Goal: Information Seeking & Learning: Learn about a topic

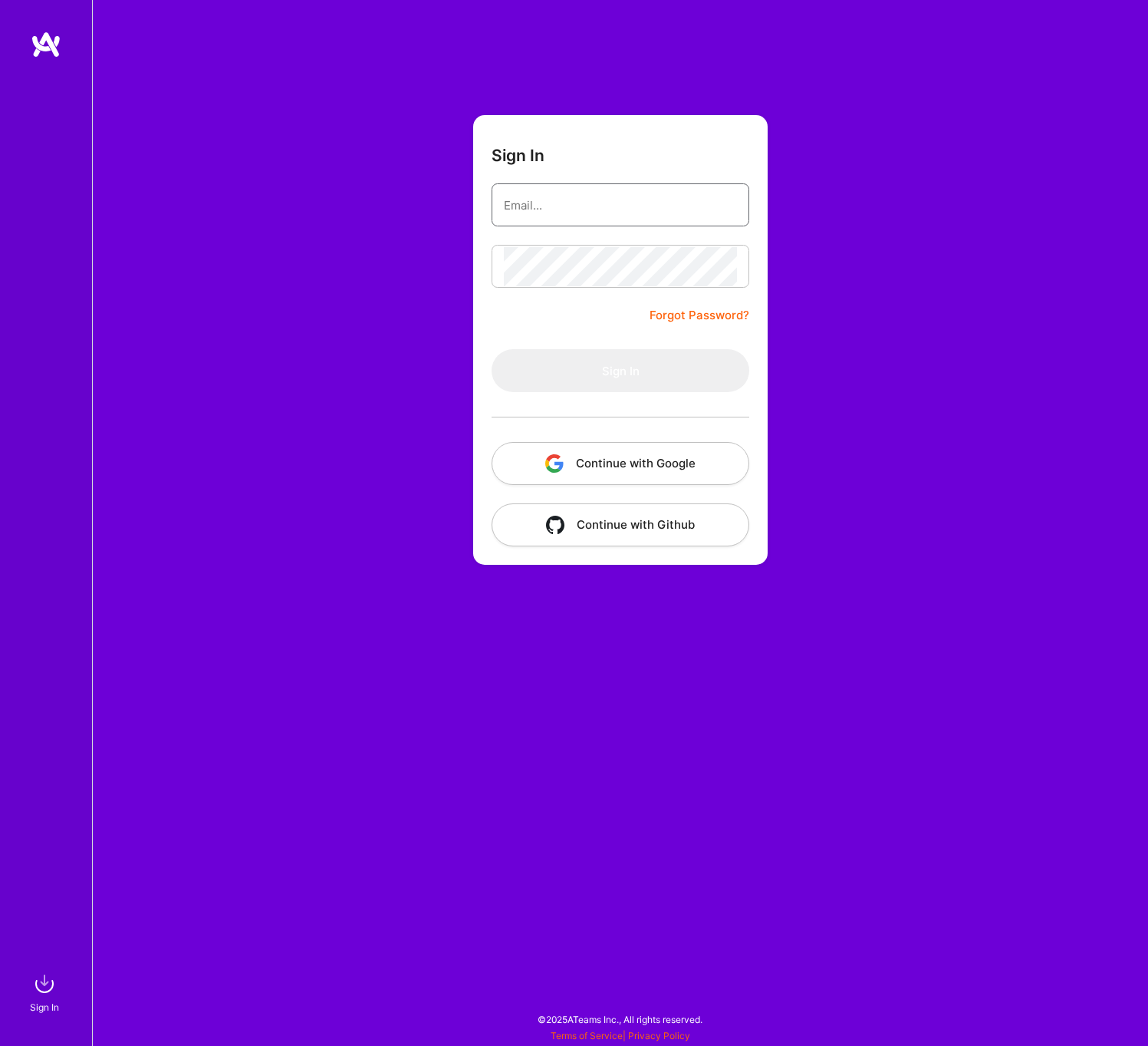
type input "[EMAIL_ADDRESS][DOMAIN_NAME]"
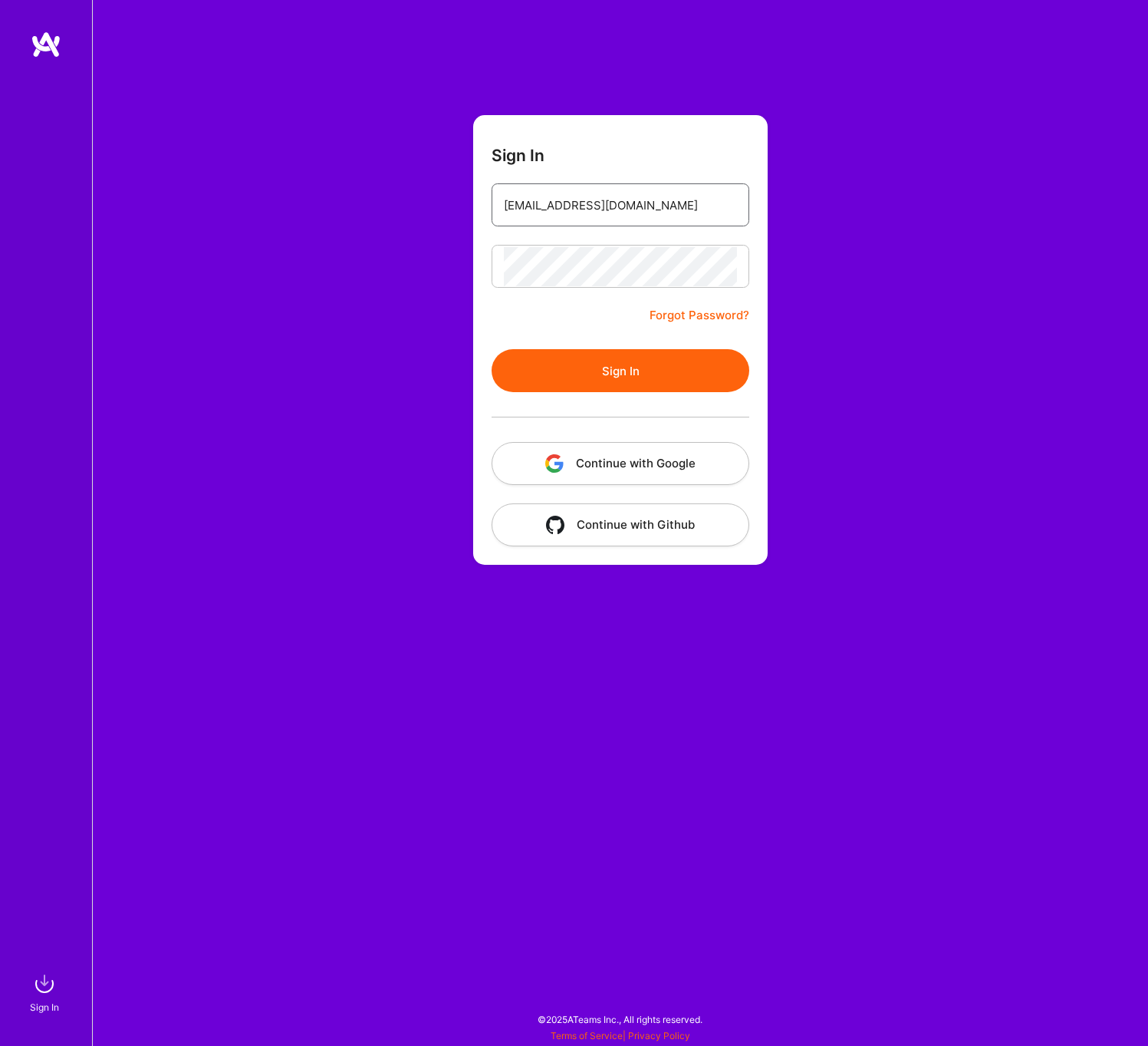
click at [566, 221] on input "[EMAIL_ADDRESS][DOMAIN_NAME]" at bounding box center [620, 205] width 233 height 40
click at [548, 381] on button "Sign In" at bounding box center [621, 370] width 258 height 43
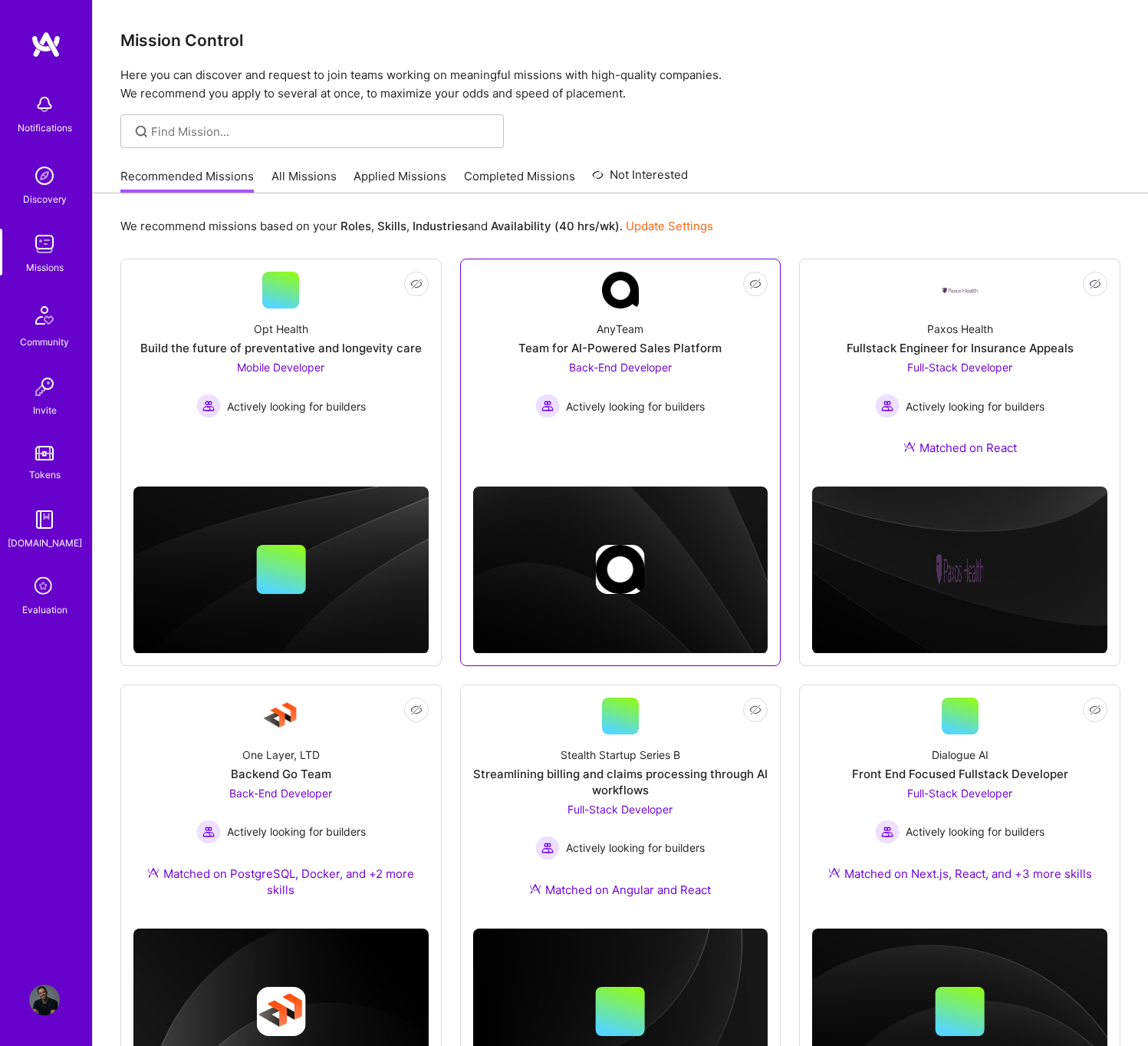
scroll to position [98, 0]
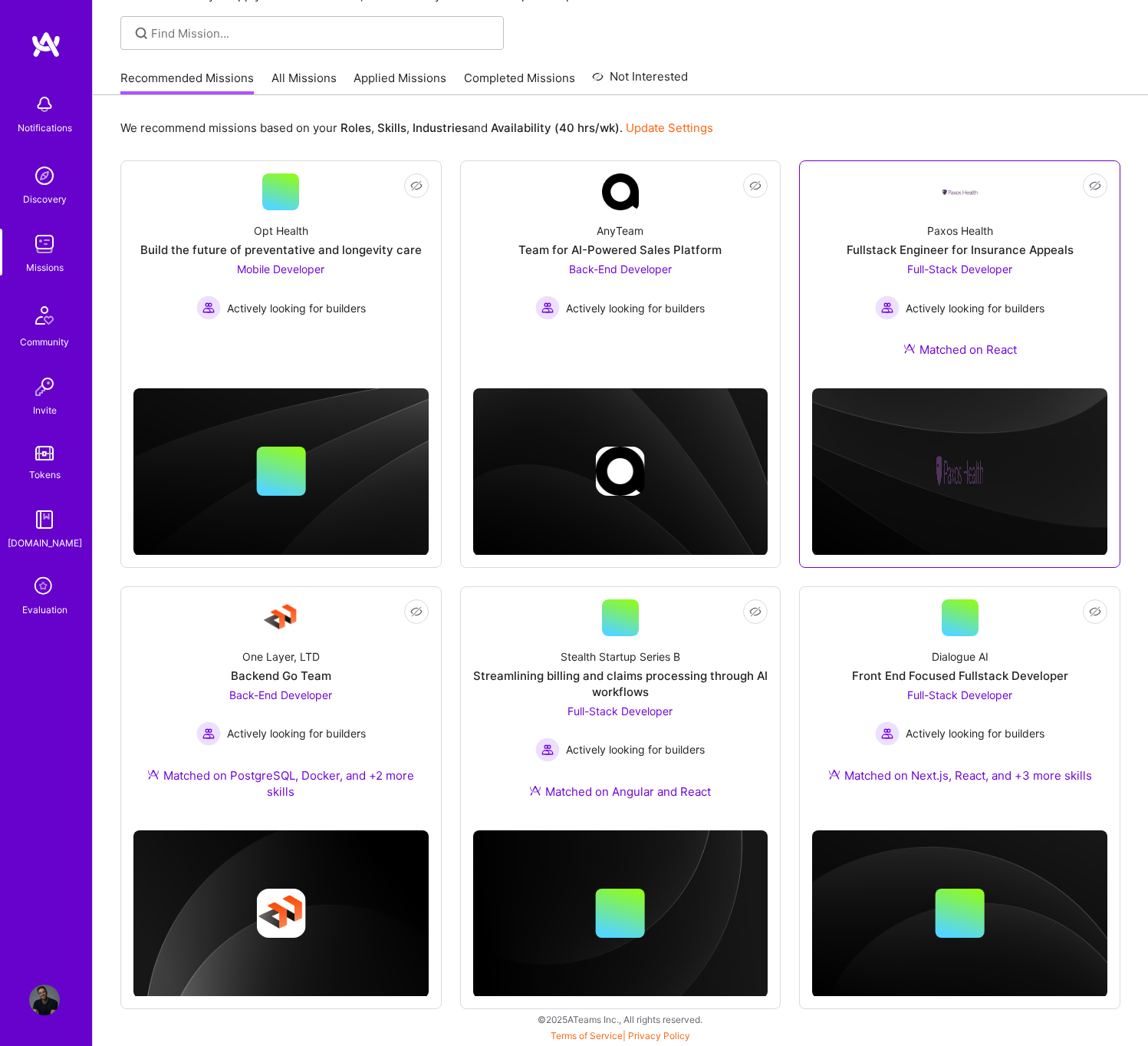
click at [913, 248] on div "Fullstack Engineer for Insurance Appeals" at bounding box center [961, 250] width 227 height 16
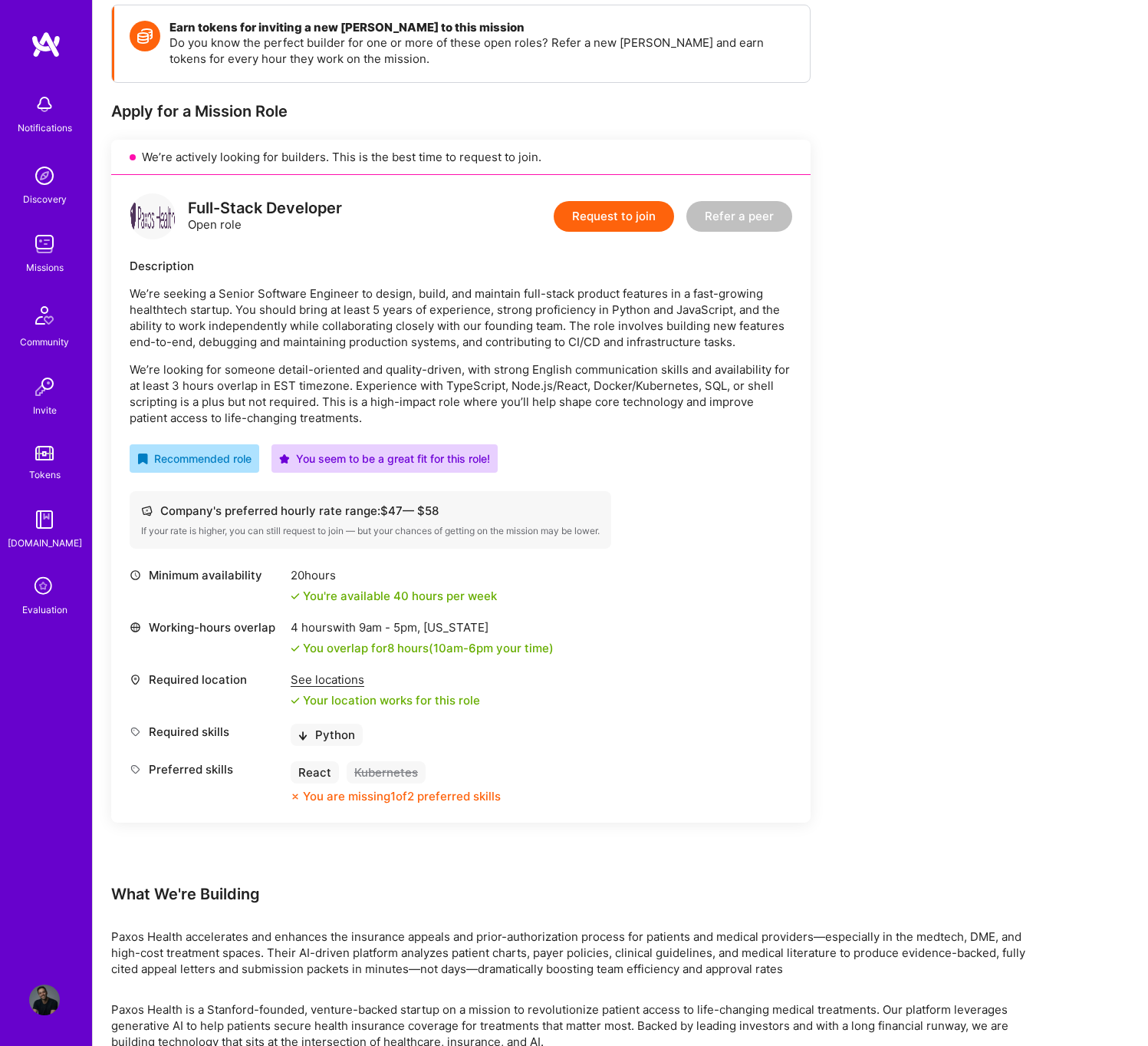
scroll to position [217, 0]
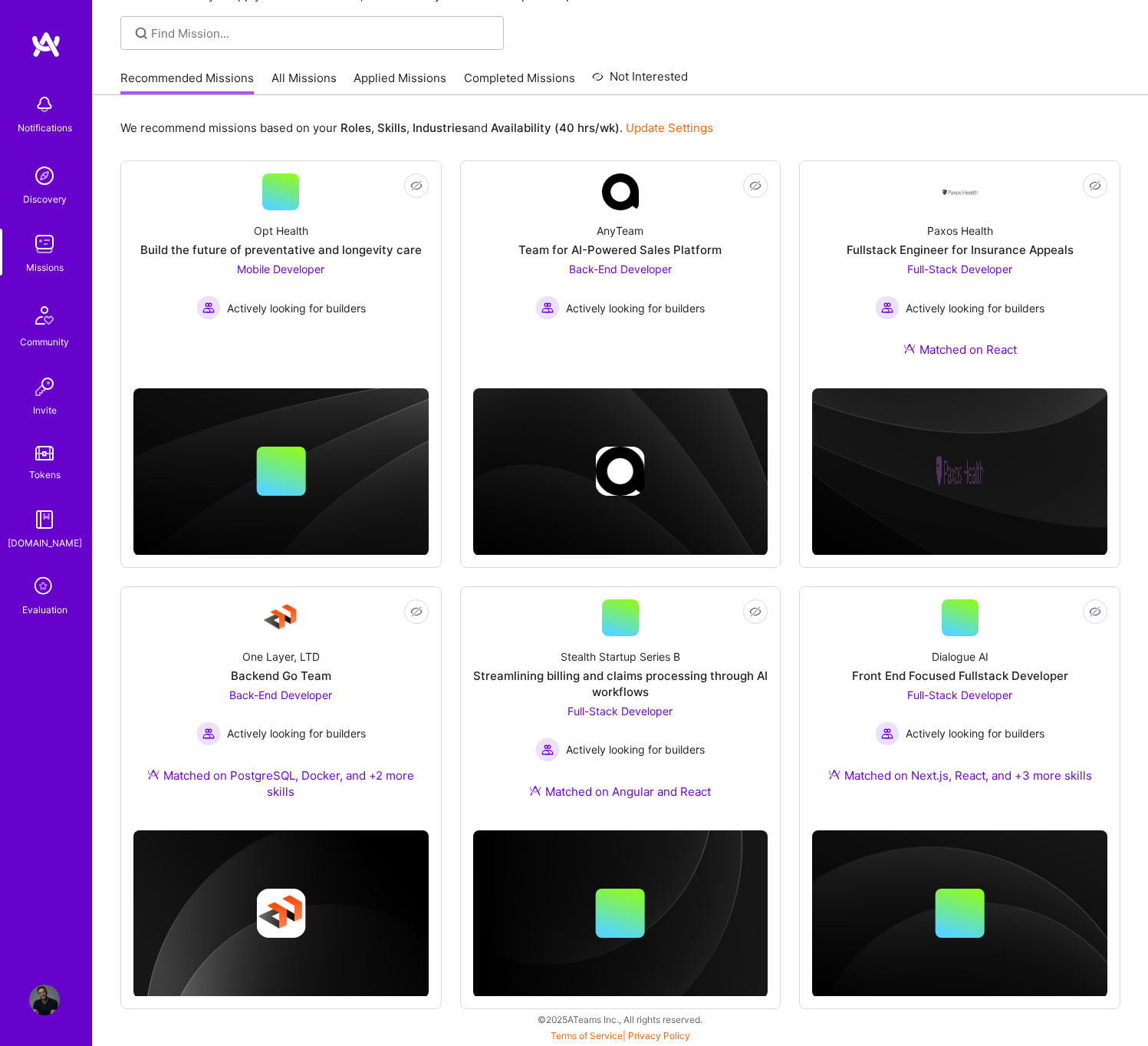
scroll to position [98, 0]
click at [648, 722] on div "Full-Stack Developer Actively looking for builders" at bounding box center [620, 732] width 169 height 59
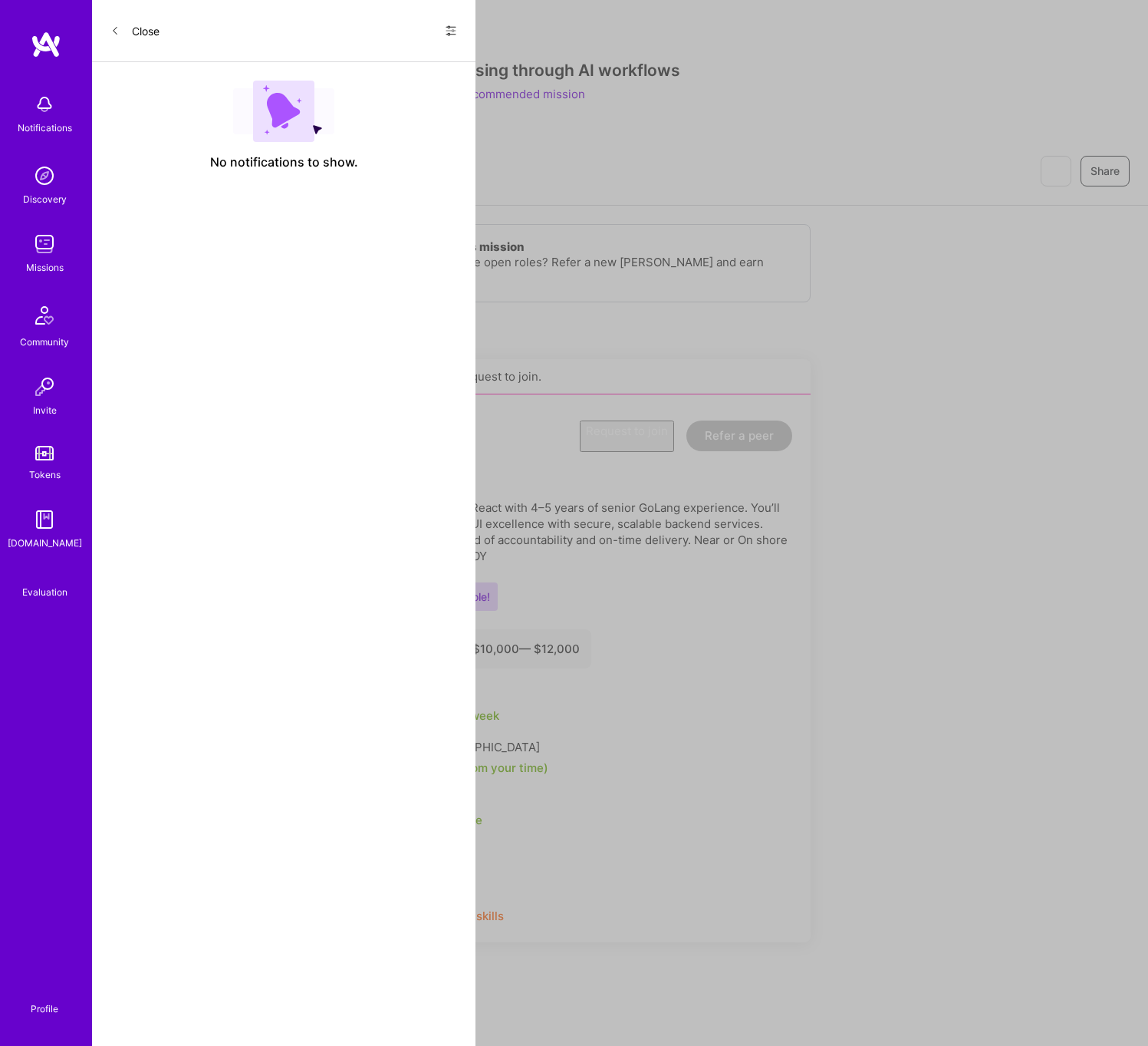
scroll to position [98, 0]
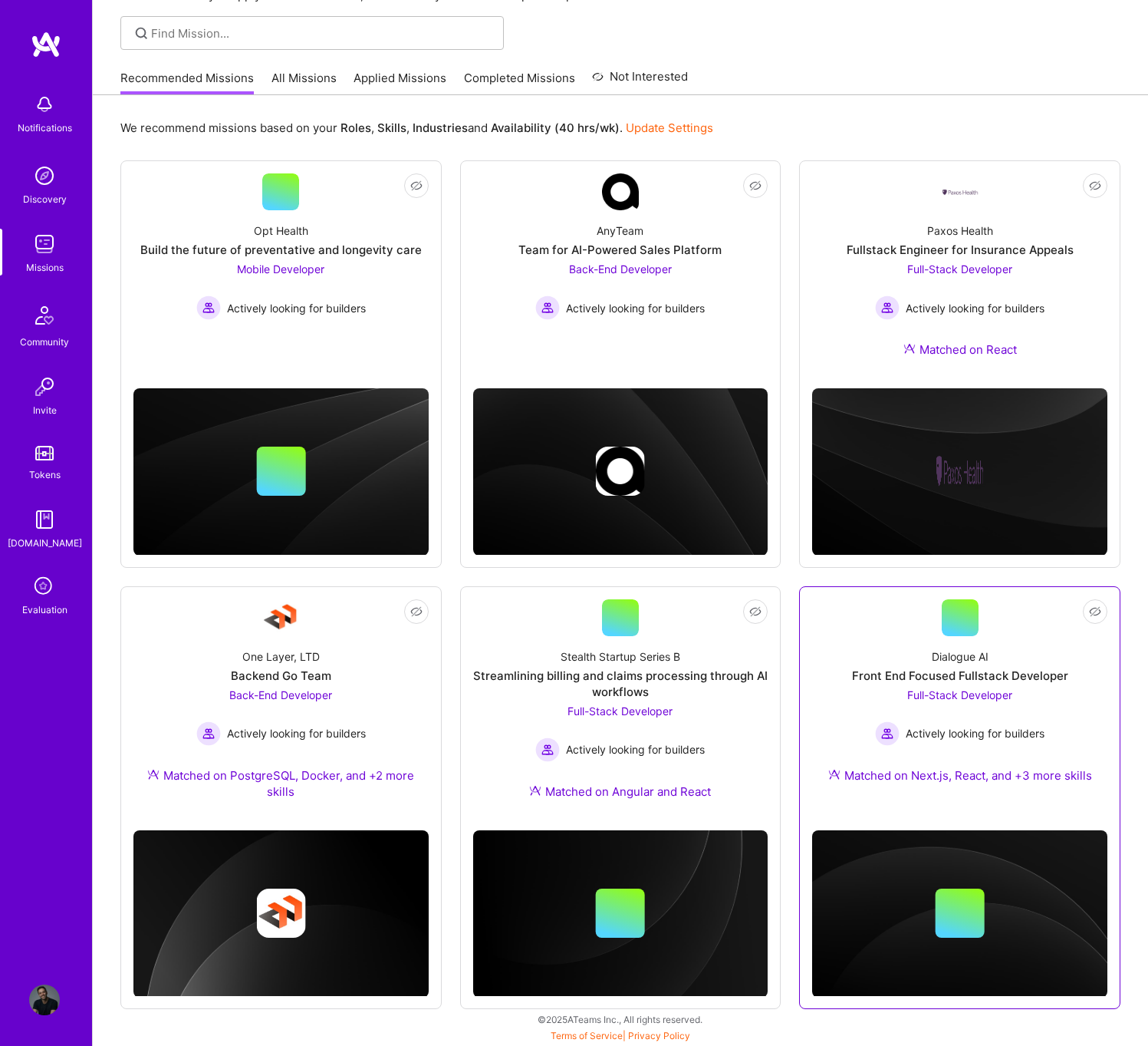
click at [905, 692] on div "Full-Stack Developer Actively looking for builders" at bounding box center [960, 716] width 169 height 59
